Goal: Find specific page/section: Find specific page/section

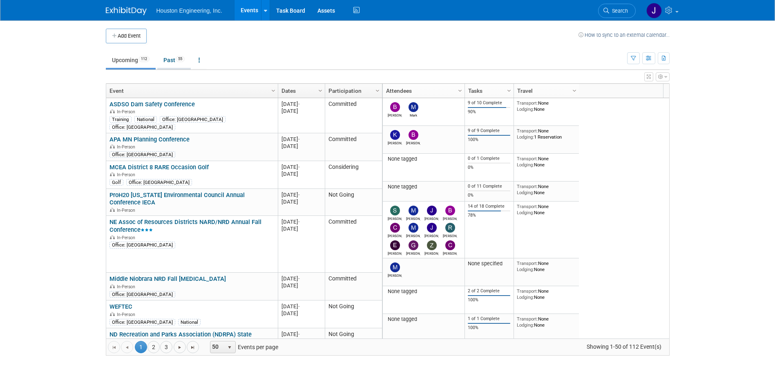
click at [170, 61] on link "Past 55" at bounding box center [174, 60] width 34 height 16
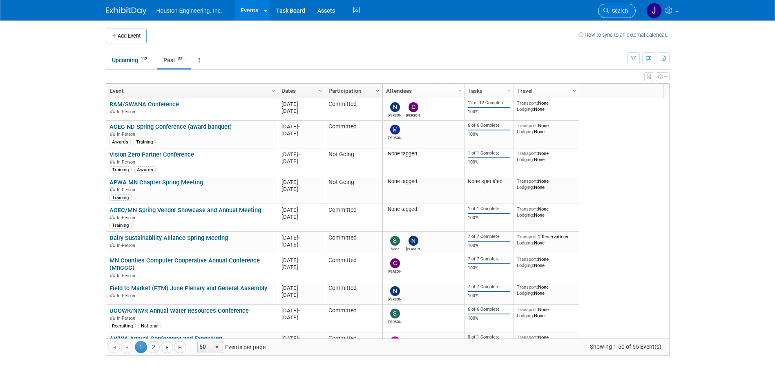
click at [617, 9] on span "Search" at bounding box center [618, 11] width 19 height 6
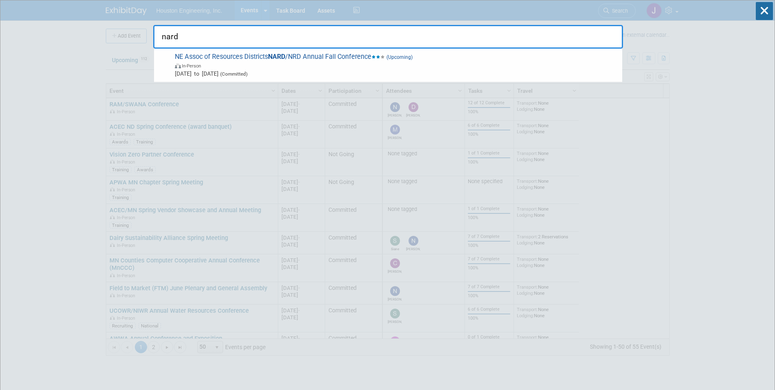
type input "nard"
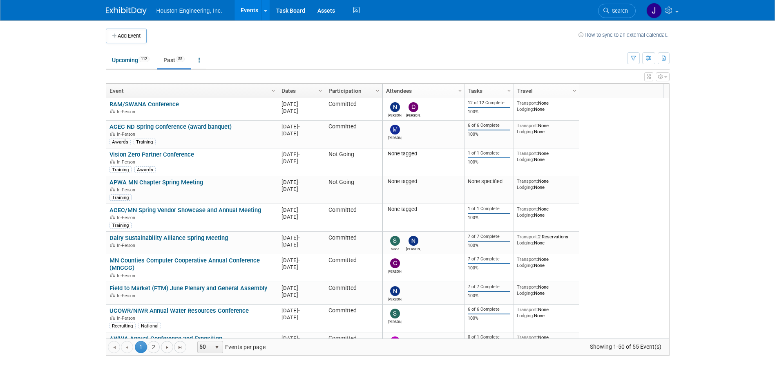
click at [175, 62] on link "Past 55" at bounding box center [174, 60] width 34 height 16
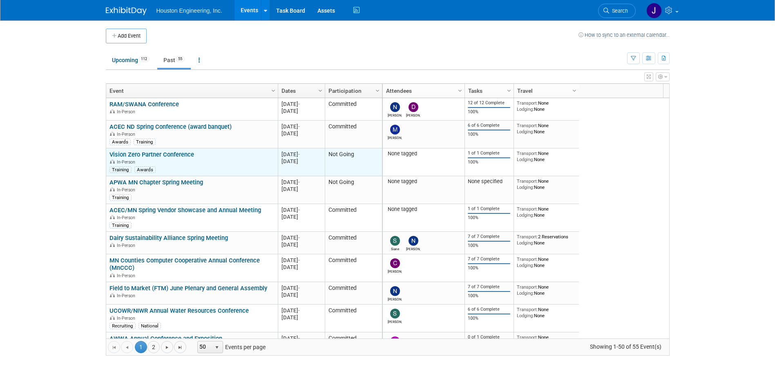
drag, startPoint x: 33, startPoint y: 236, endPoint x: 112, endPoint y: 152, distance: 115.1
click at [34, 236] on body "Houston Engineering, Inc. Events Add Event Bulk Upload Events Shareable Event B…" at bounding box center [387, 195] width 775 height 390
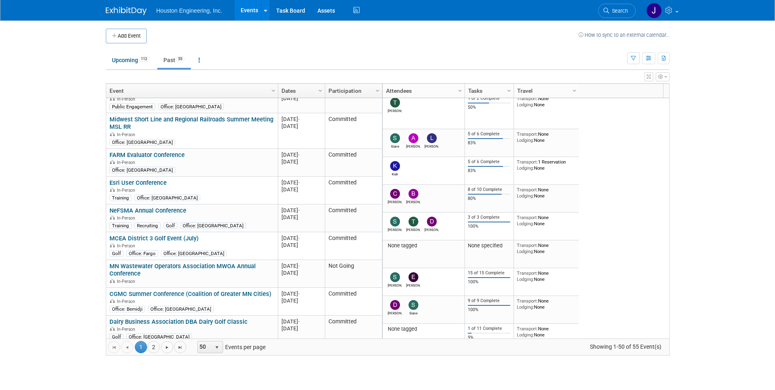
scroll to position [572, 0]
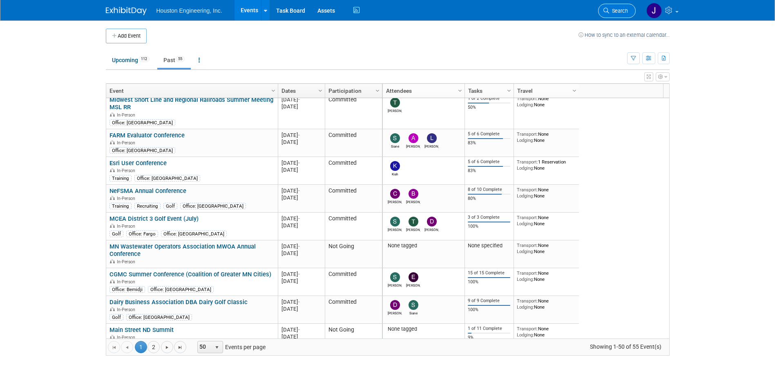
click at [617, 7] on link "Search" at bounding box center [617, 11] width 38 height 14
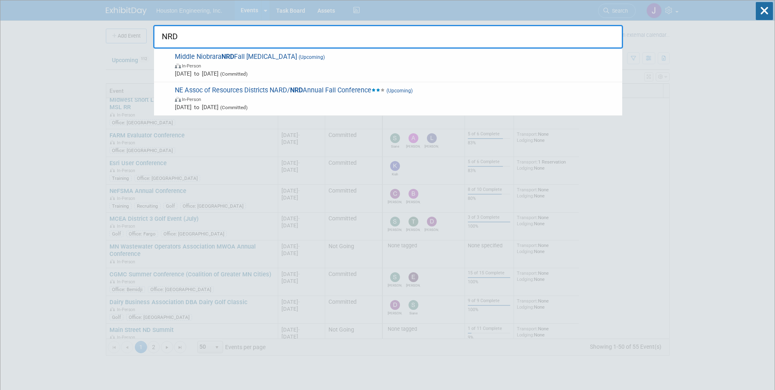
type input "NRD"
drag, startPoint x: 40, startPoint y: 143, endPoint x: 58, endPoint y: 127, distance: 23.8
